Goal: Task Accomplishment & Management: Manage account settings

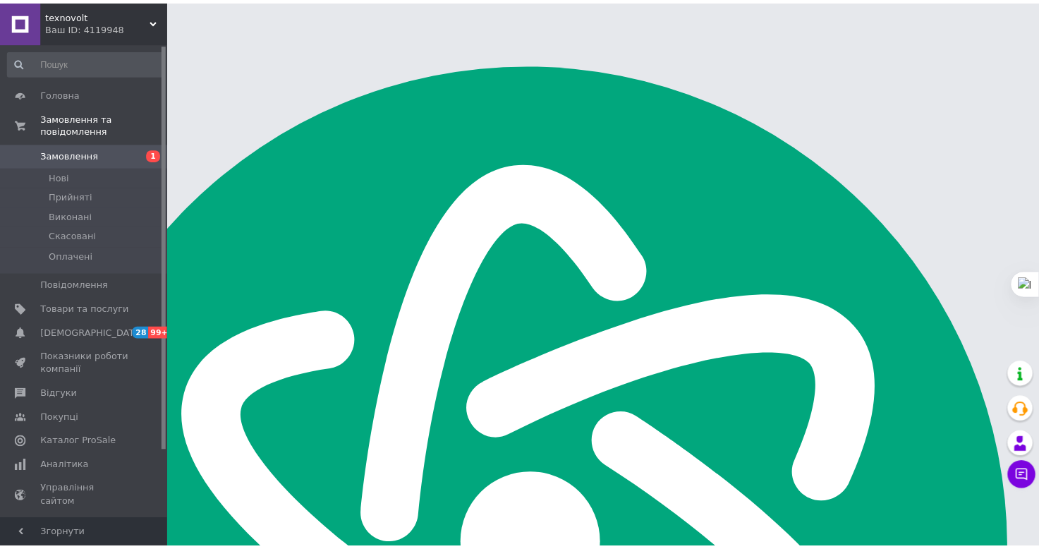
scroll to position [10358, 0]
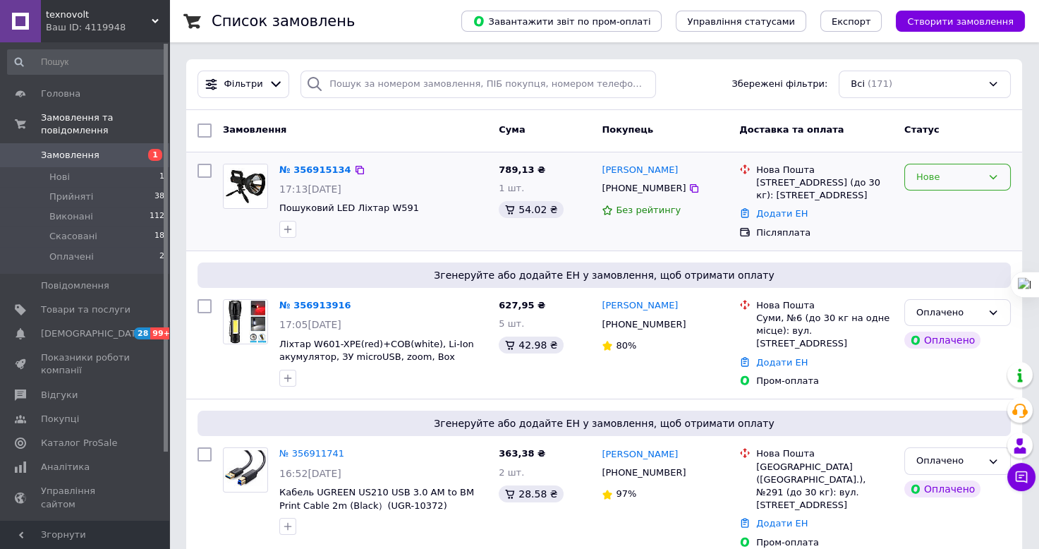
click at [962, 172] on div "Нове" at bounding box center [949, 177] width 66 height 15
click at [941, 206] on li "Прийнято" at bounding box center [957, 206] width 105 height 26
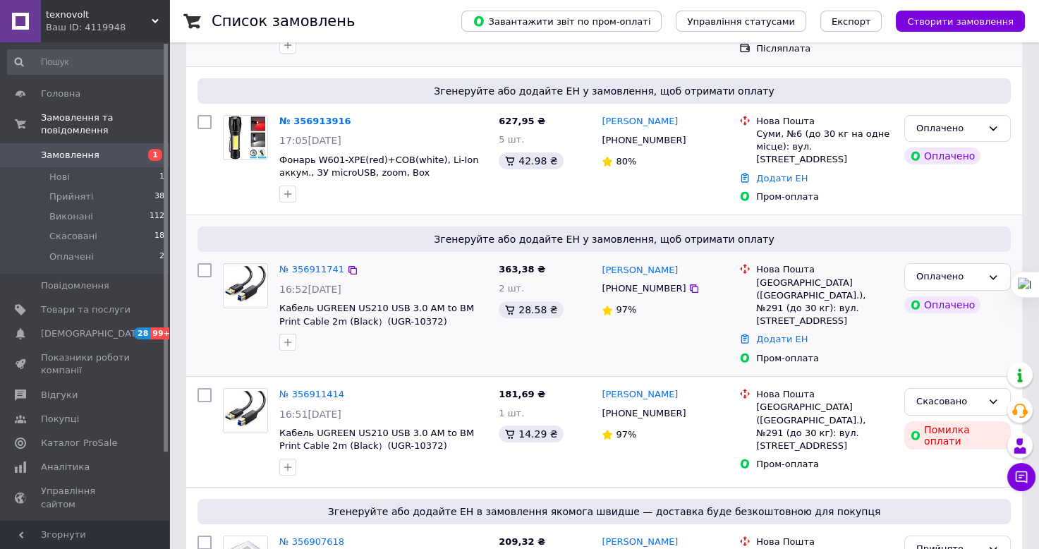
scroll to position [188, 0]
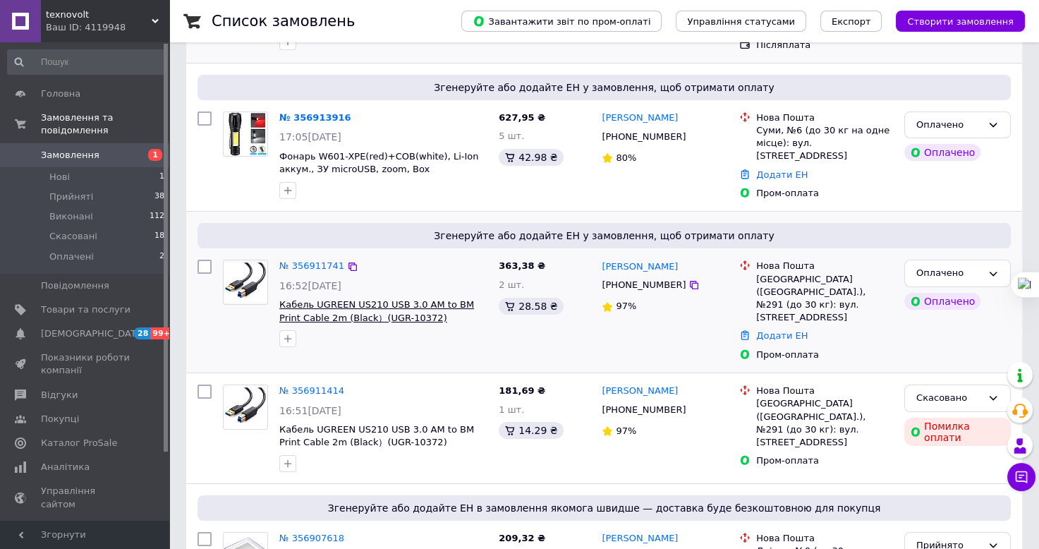
click at [393, 303] on span "Кабель UGREEN US210 USB 3.0 AM to BM Print Cable 2m (Black）(UGR-10372)" at bounding box center [376, 311] width 195 height 24
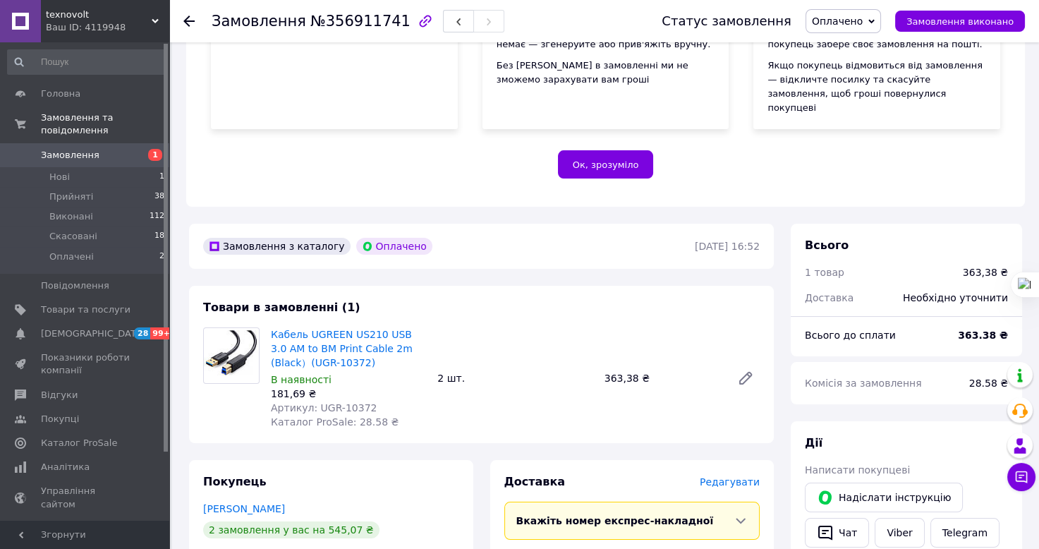
scroll to position [282, 0]
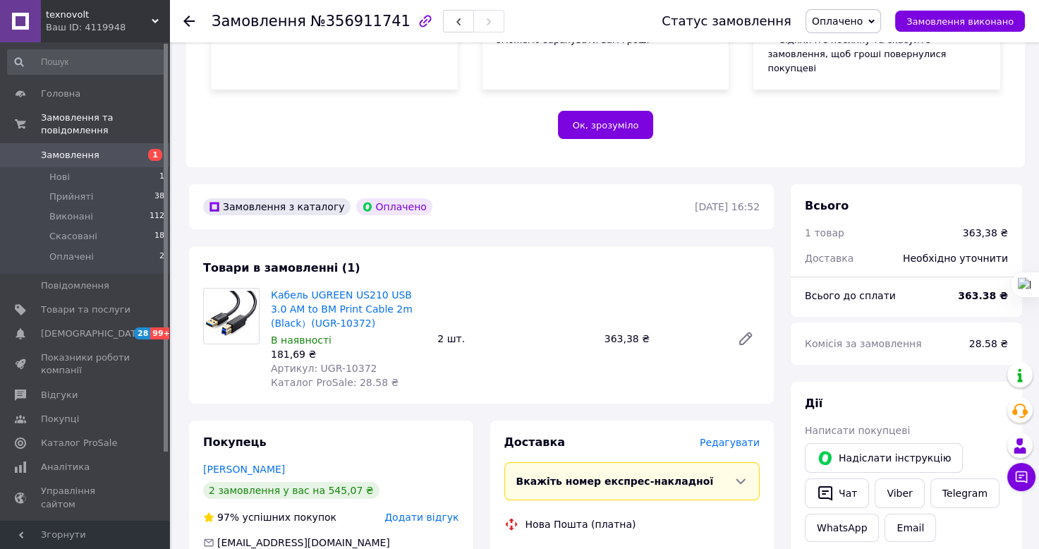
click at [351, 362] on span "Артикул: UGR-10372" at bounding box center [324, 367] width 106 height 11
type textarea "10372"
click at [351, 362] on span "Артикул: UGR-10372" at bounding box center [324, 367] width 106 height 11
copy span "10372"
click at [410, 347] on div "181,69 ₴" at bounding box center [348, 354] width 155 height 14
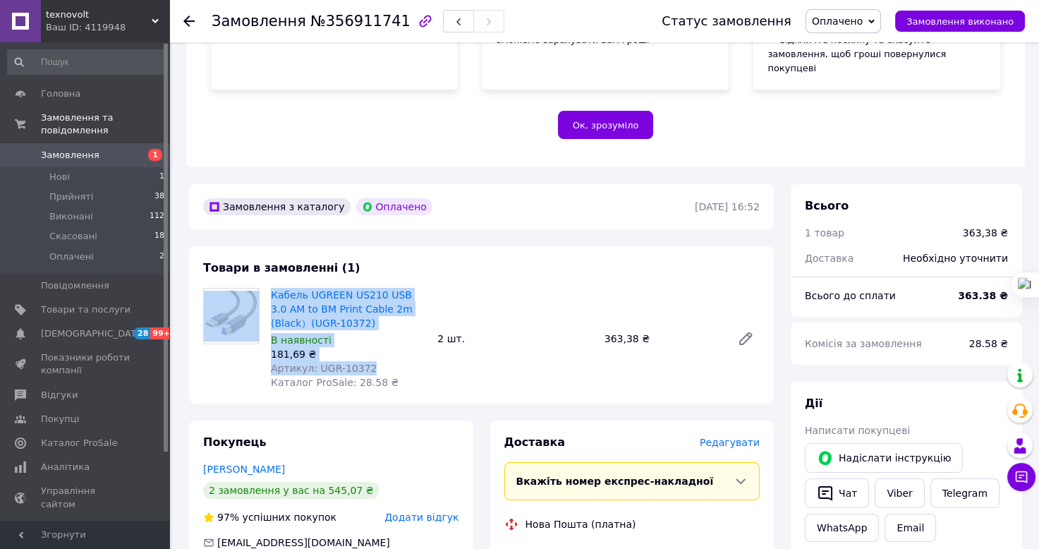
drag, startPoint x: 392, startPoint y: 347, endPoint x: 259, endPoint y: 285, distance: 147.0
click at [259, 288] on div "Кабель UGREEN US210 USB 3.0 AM to BM Print Cable 2m (Black）(UGR-10372) В наявно…" at bounding box center [481, 339] width 568 height 102
click at [271, 285] on div "Кабель UGREEN US210 USB 3.0 AM to BM Print Cable 2m (Black）(UGR-10372) В наявно…" at bounding box center [348, 338] width 166 height 107
click at [369, 333] on div "В наявності" at bounding box center [348, 340] width 155 height 14
drag, startPoint x: 385, startPoint y: 352, endPoint x: 270, endPoint y: 285, distance: 133.0
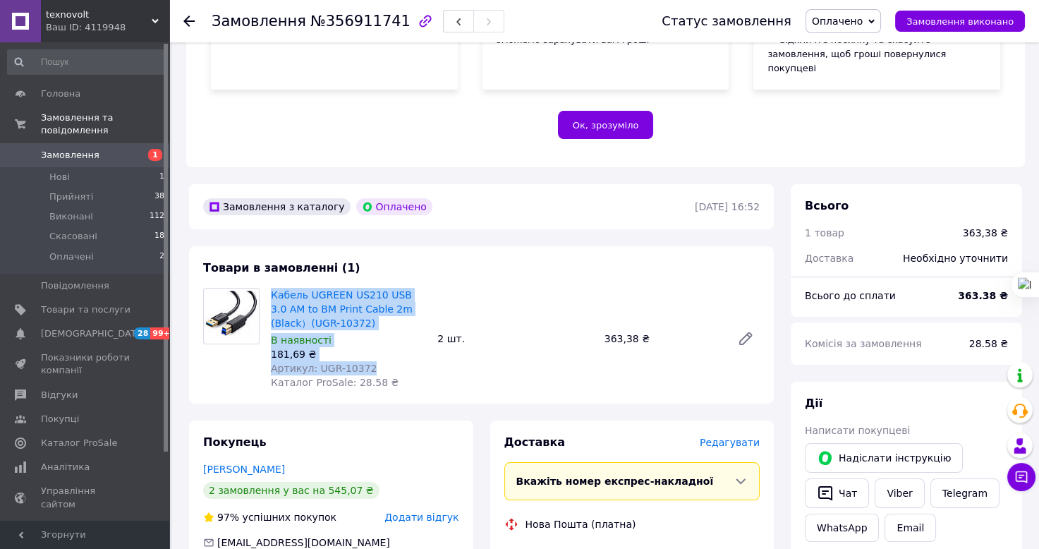
click at [270, 285] on div "Кабель UGREEN US210 USB 3.0 AM to BM Print Cable 2m (Black）(UGR-10372) В наявно…" at bounding box center [348, 338] width 166 height 107
copy div "Кабель UGREEN US210 USB 3.0 AM to BM Print Cable 2m (Black）(UGR-10372) В наявно…"
click at [88, 167] on li "Нові 1" at bounding box center [86, 177] width 173 height 20
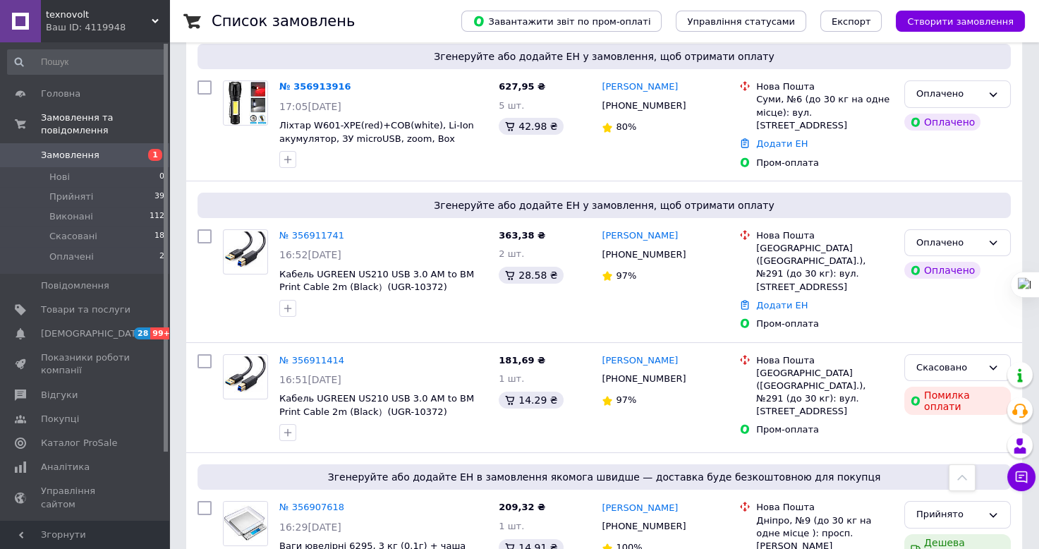
scroll to position [94, 0]
